Goal: Task Accomplishment & Management: Use online tool/utility

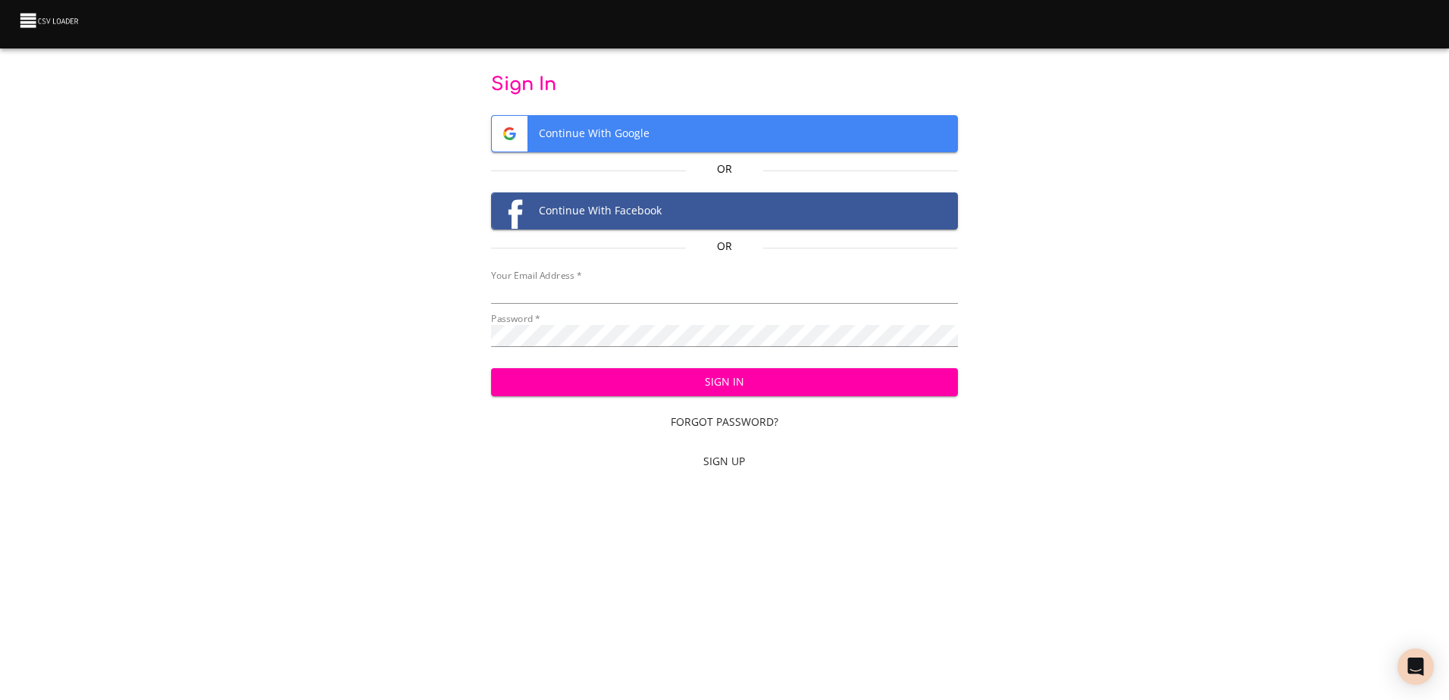
type input "[EMAIL_ADDRESS][DOMAIN_NAME]"
click at [677, 383] on span "Sign In" at bounding box center [724, 382] width 443 height 19
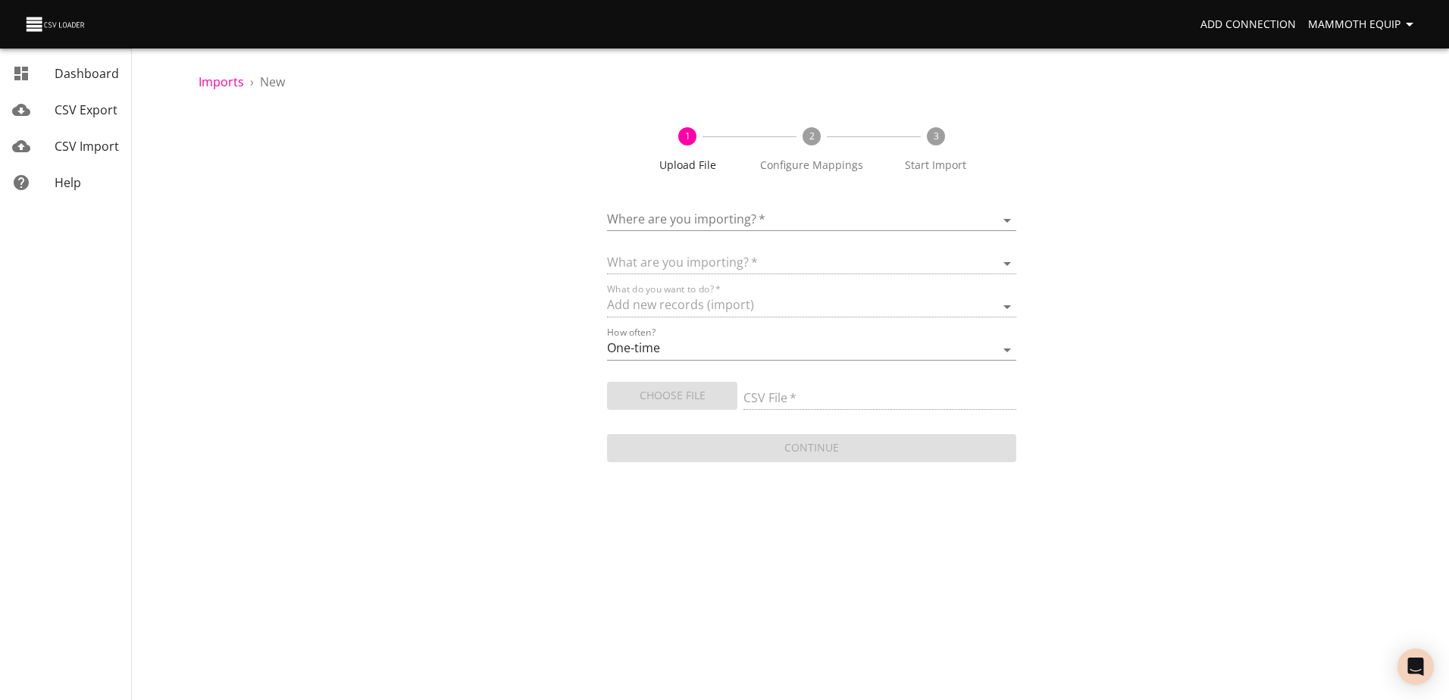
click at [1006, 218] on body "Add Connection Mammoth Equip Dashboard CSV Export CSV Import Help Imports › New…" at bounding box center [724, 350] width 1449 height 700
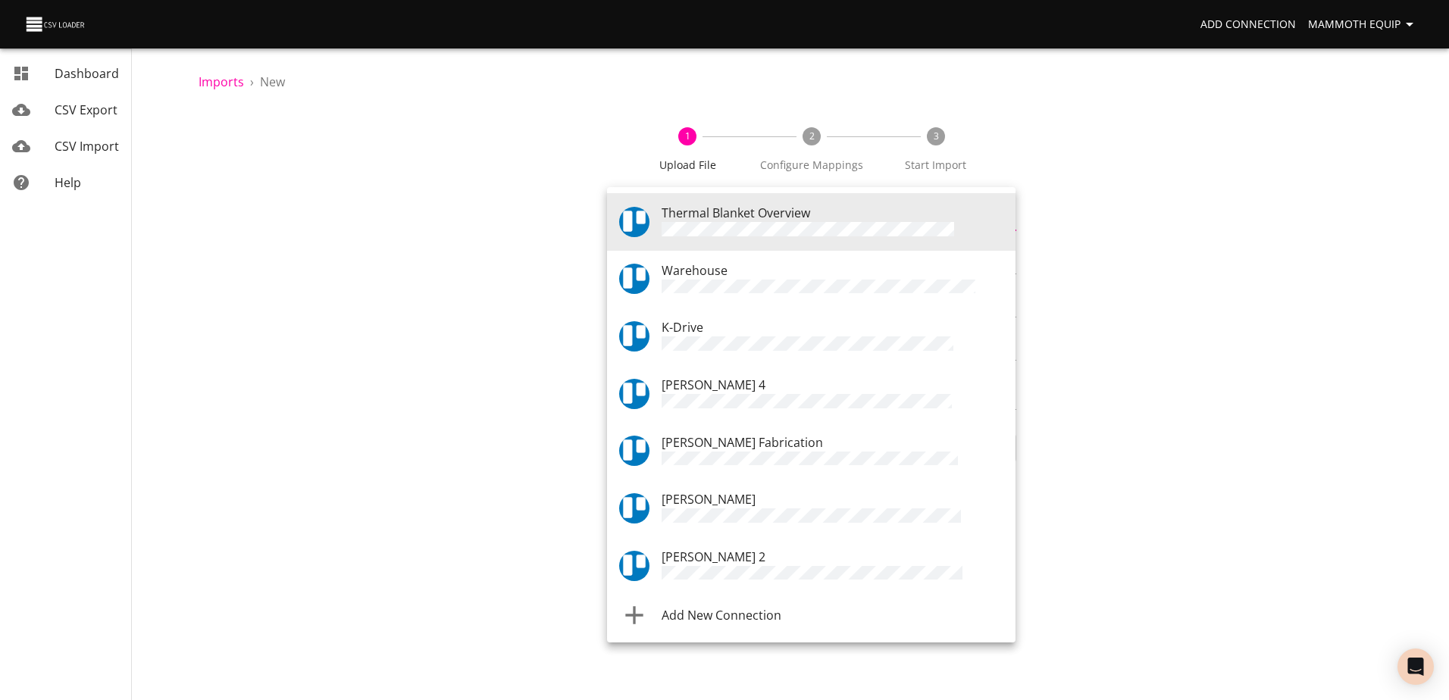
click at [696, 275] on span "Warehouse" at bounding box center [695, 270] width 66 height 17
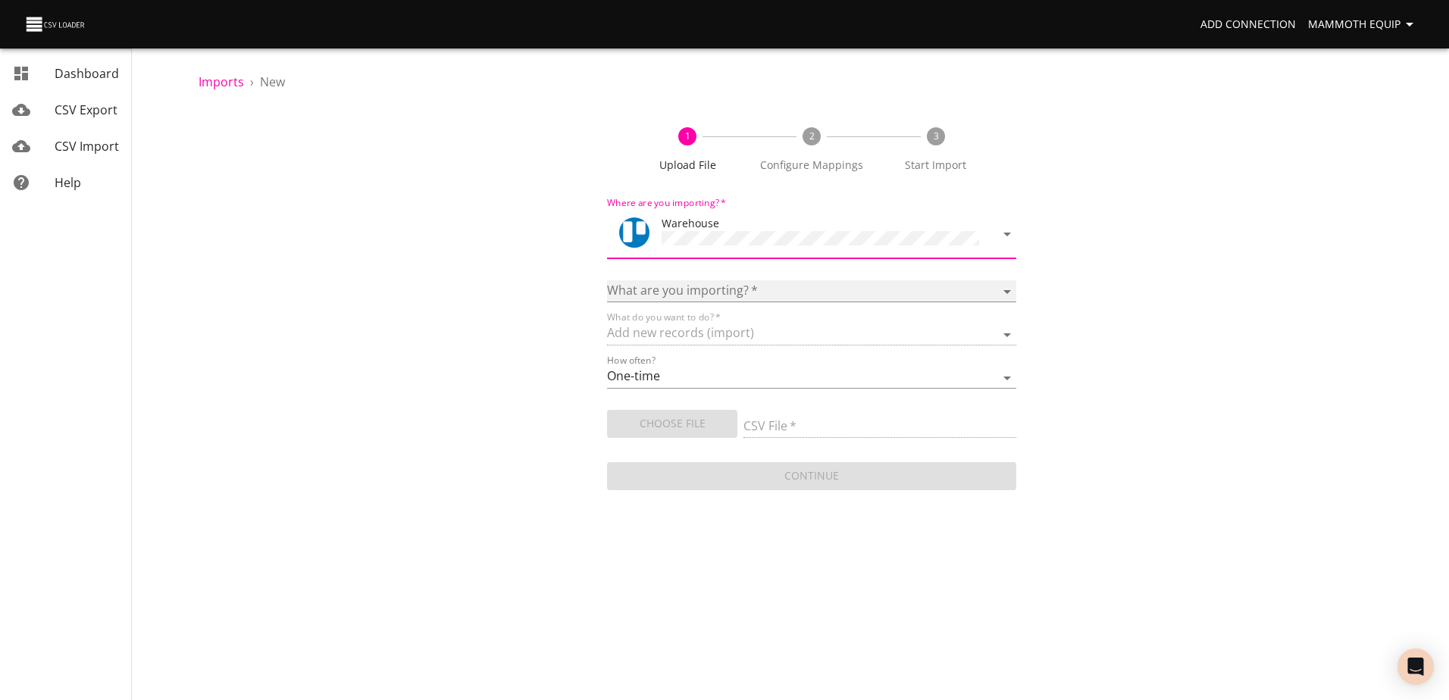
click at [1006, 286] on select "Boards Cards Checkitems Checklists" at bounding box center [811, 291] width 408 height 22
select select "cards"
click at [607, 280] on select "Boards Cards Checkitems Checklists" at bounding box center [811, 291] width 408 height 22
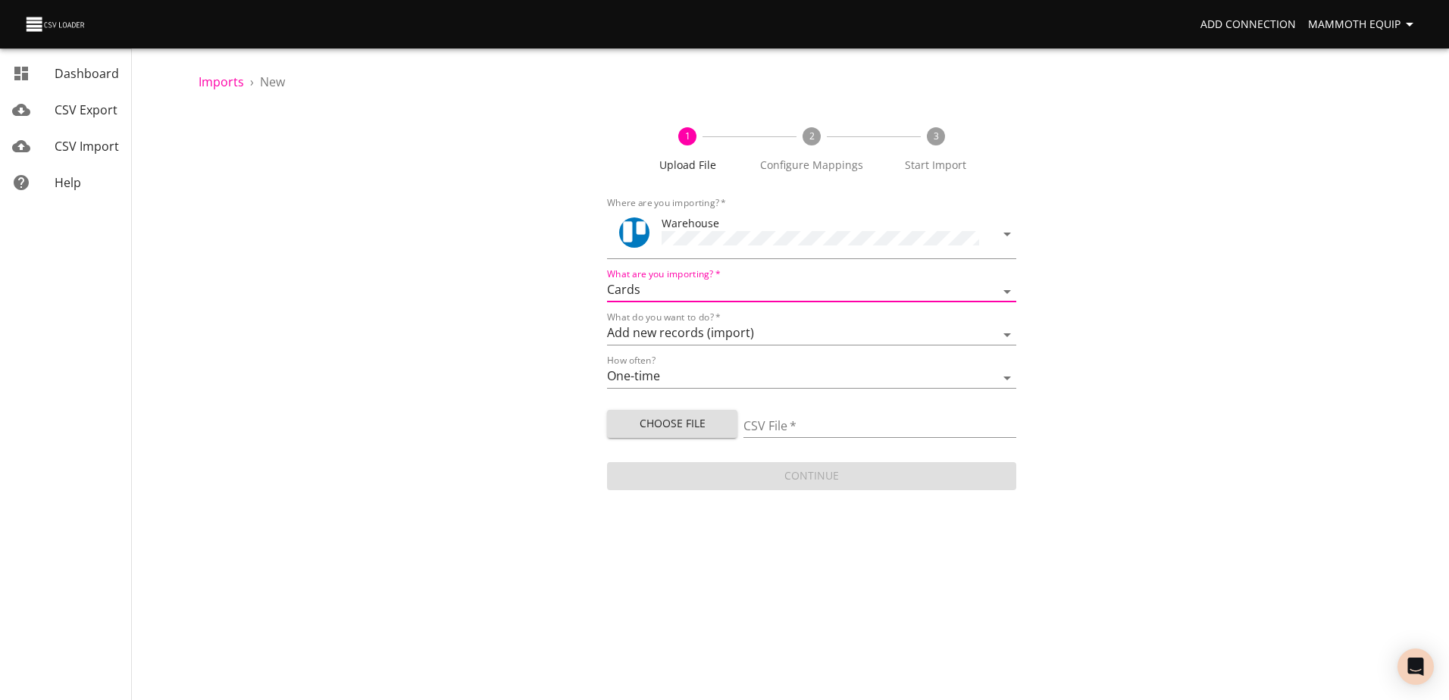
click at [675, 422] on span "Choose File" at bounding box center [672, 424] width 106 height 19
type input "Import1.xlsx"
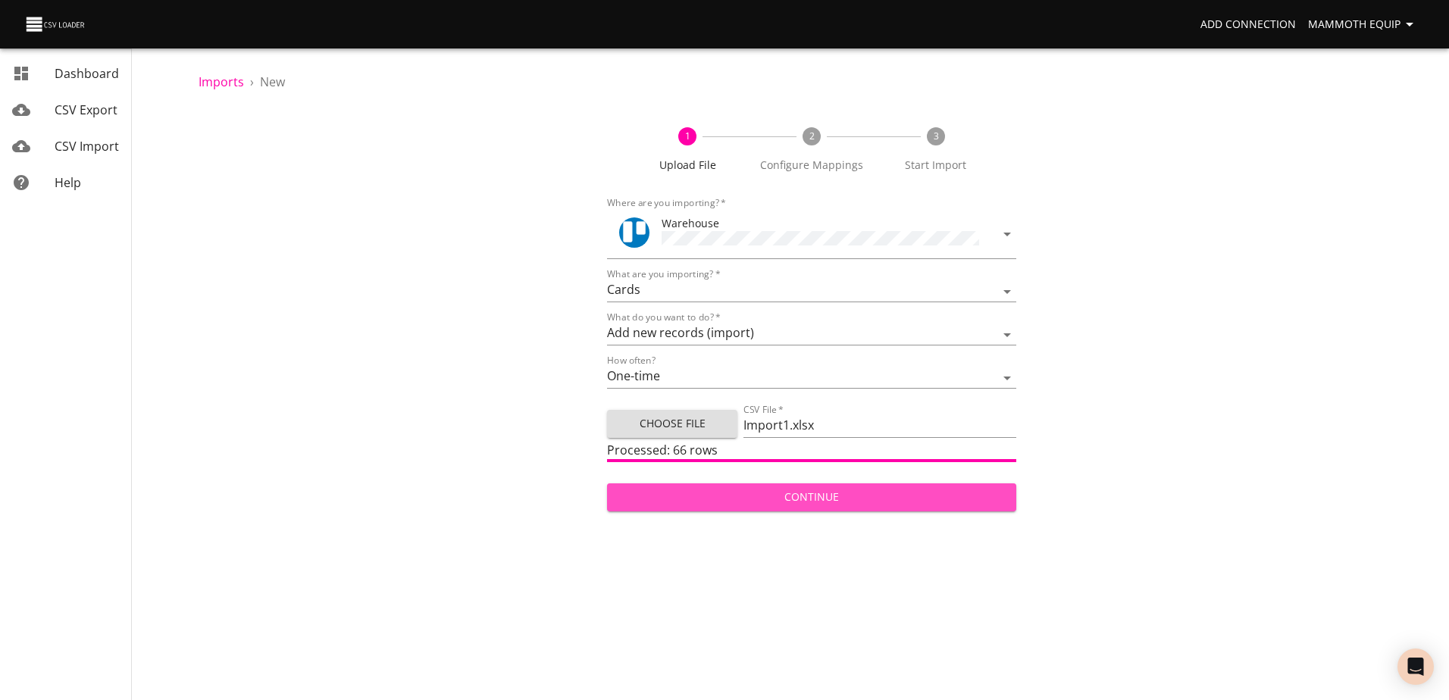
click at [884, 494] on span "Continue" at bounding box center [811, 497] width 384 height 19
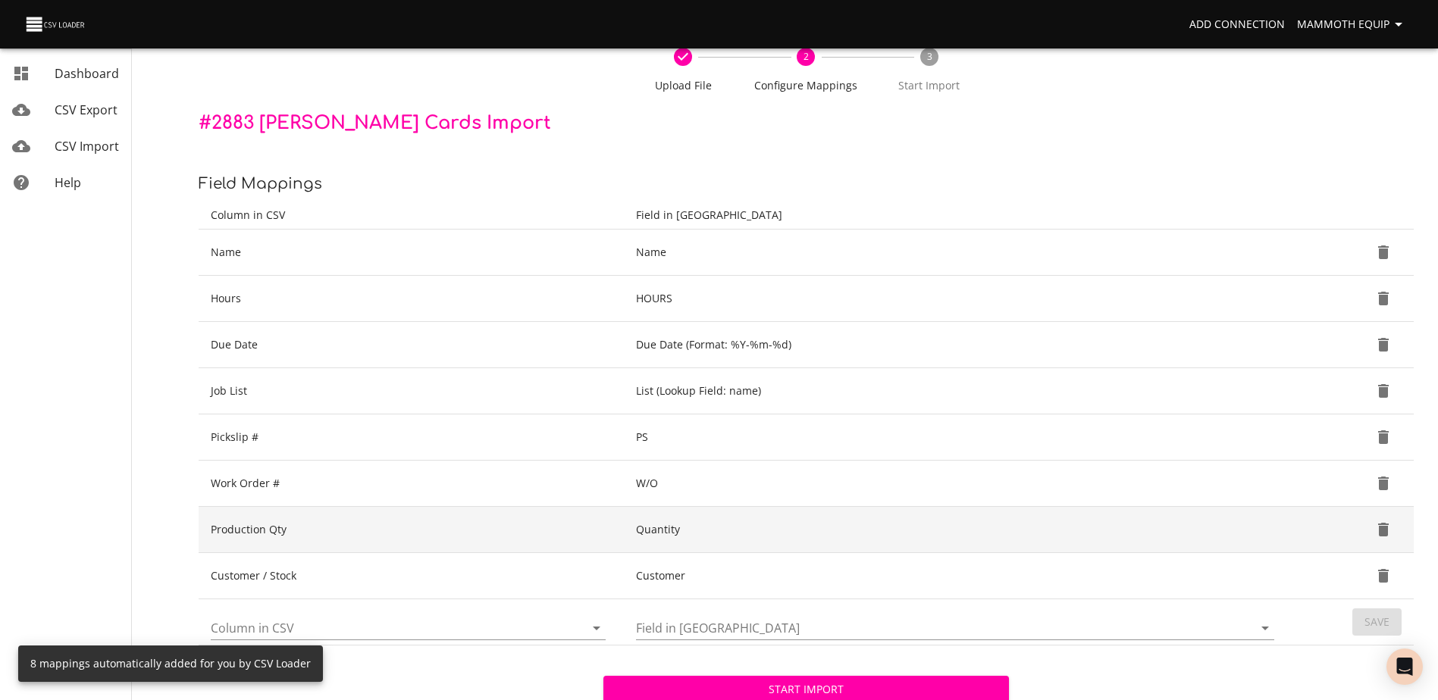
scroll to position [160, 0]
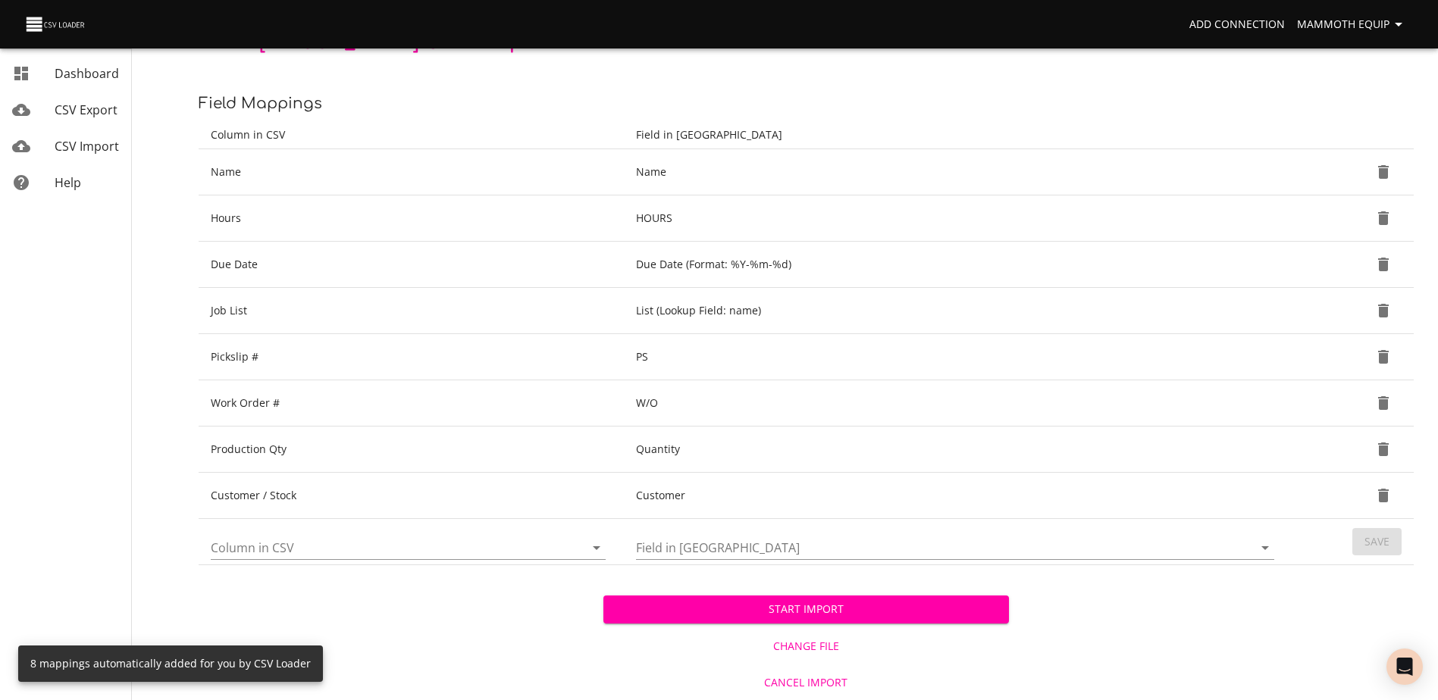
click at [859, 615] on span "Start Import" at bounding box center [805, 609] width 380 height 19
